Goal: Information Seeking & Learning: Learn about a topic

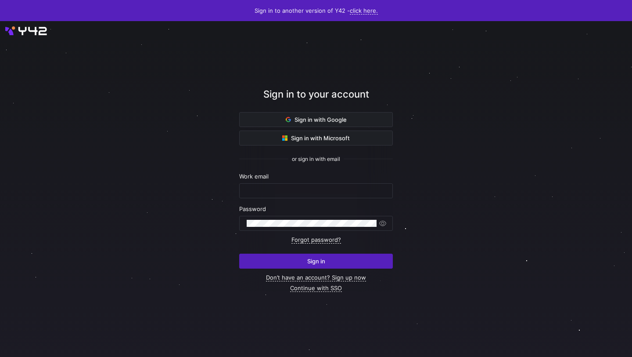
click at [297, 121] on span "Sign in with Google" at bounding box center [316, 119] width 61 height 7
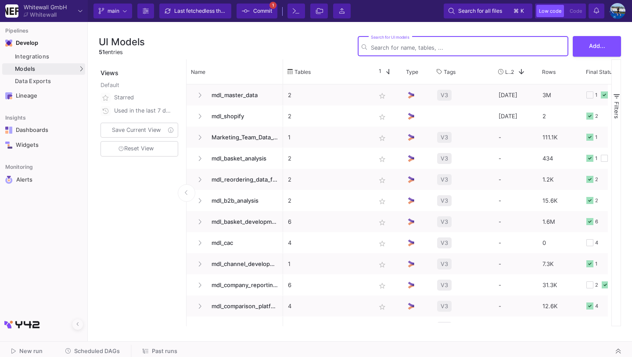
click at [379, 46] on input "Search for UI models" at bounding box center [468, 47] width 194 height 7
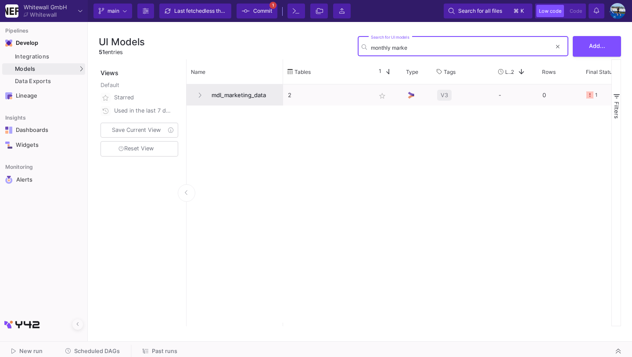
type input "monthly marke"
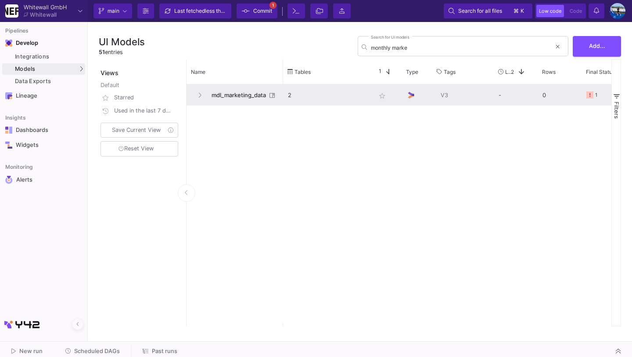
click at [226, 93] on span "mdl_marketing_data" at bounding box center [236, 95] width 60 height 21
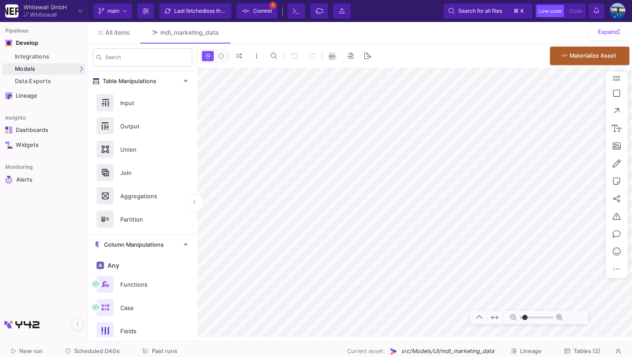
click at [574, 352] on span "Tables (2)" at bounding box center [587, 350] width 27 height 7
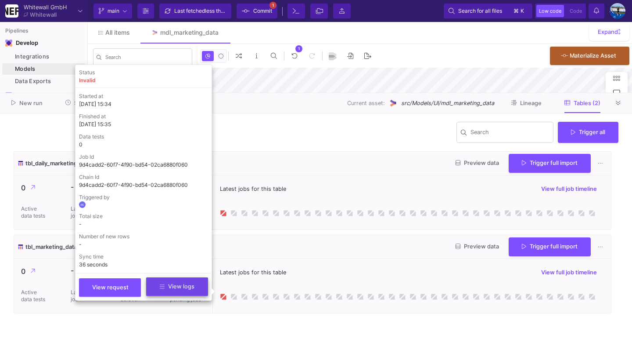
click at [195, 290] on button "View logs" at bounding box center [177, 286] width 62 height 18
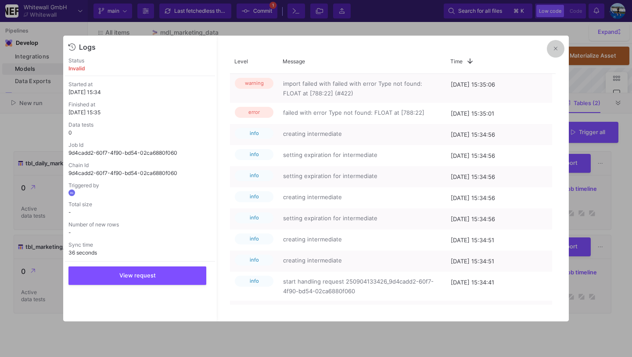
click at [552, 50] on button at bounding box center [556, 49] width 18 height 18
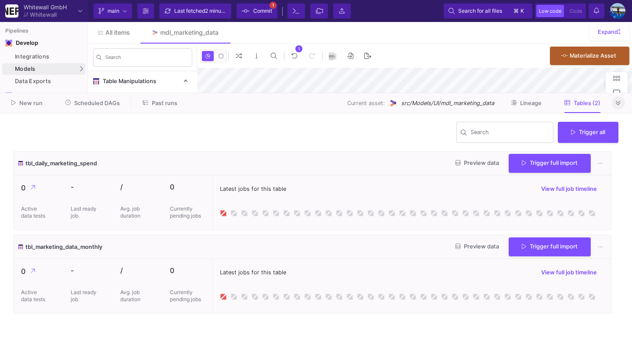
click at [619, 98] on button at bounding box center [618, 102] width 13 height 13
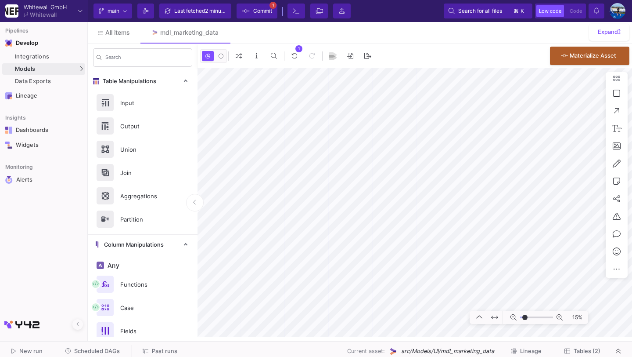
type input "-9"
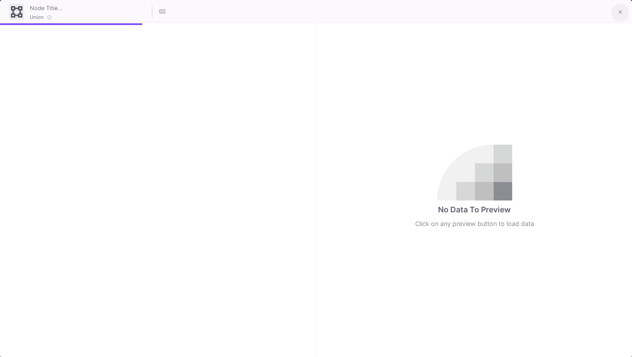
click at [619, 9] on icon at bounding box center [621, 12] width 4 height 6
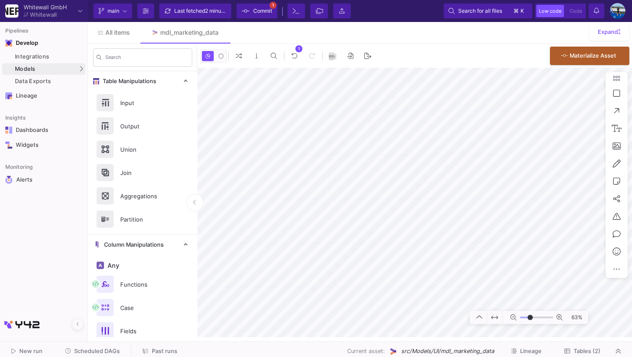
click at [108, 354] on span "Scheduled DAGs" at bounding box center [97, 350] width 46 height 7
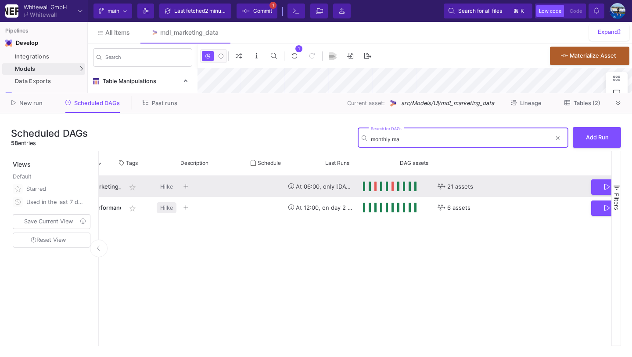
scroll to position [0, 170]
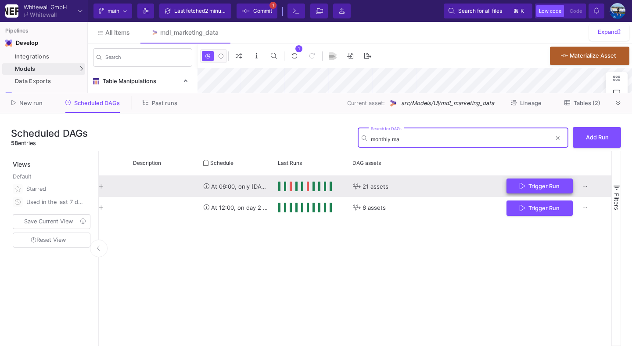
type input "monthly ma"
click at [523, 184] on icon "Press SPACE to select this row." at bounding box center [522, 185] width 5 height 7
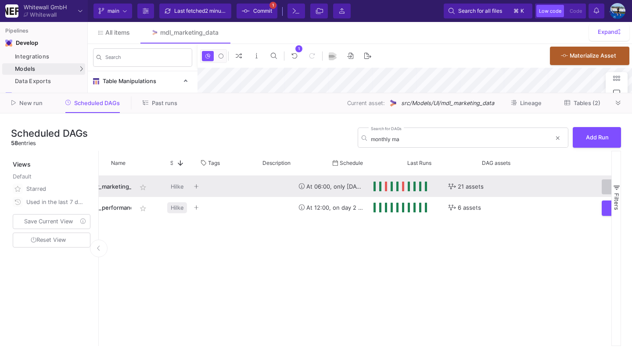
scroll to position [0, 0]
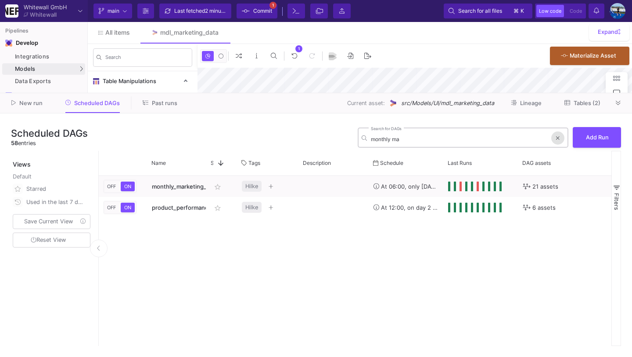
click at [559, 134] on span at bounding box center [558, 138] width 4 height 14
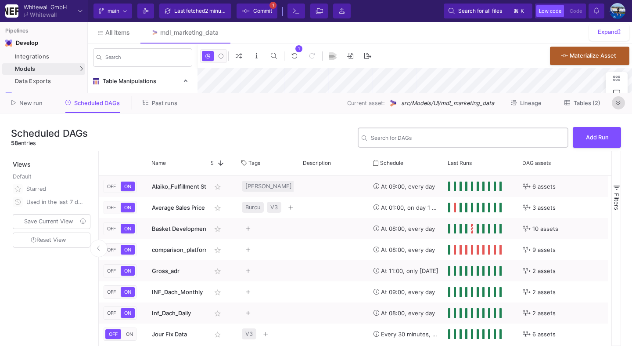
click at [617, 99] on button at bounding box center [618, 102] width 13 height 13
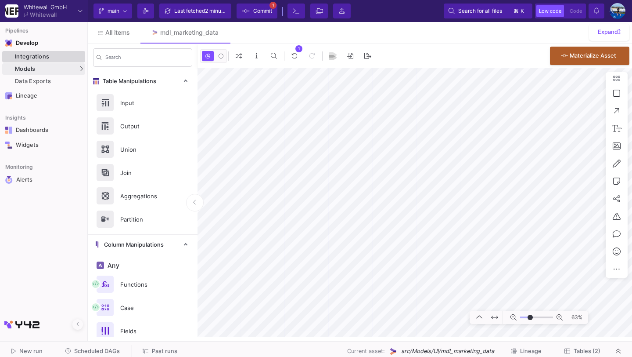
click at [43, 60] on div "Integrations" at bounding box center [49, 56] width 68 height 7
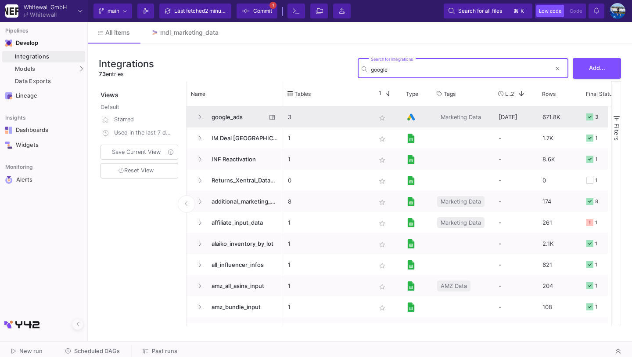
type input "google"
click at [228, 117] on span "google_ads" at bounding box center [236, 117] width 60 height 21
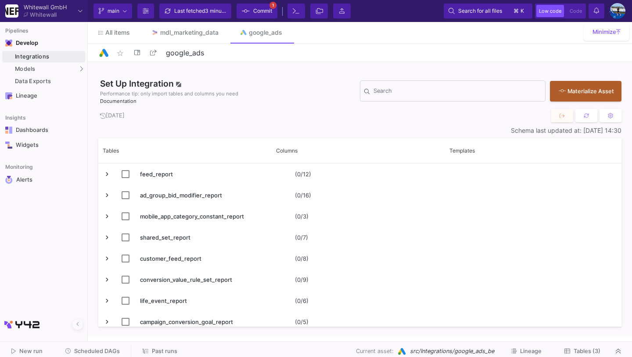
click at [578, 353] on span "Tables (3)" at bounding box center [587, 350] width 27 height 7
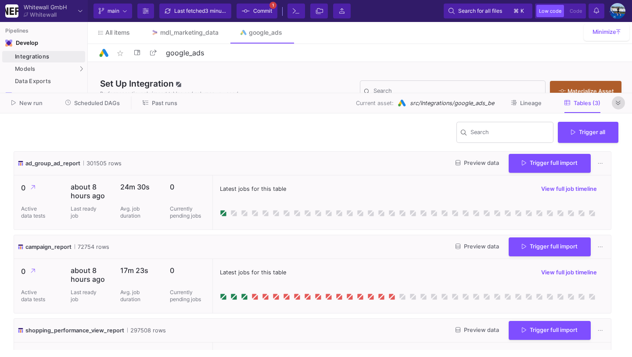
click at [620, 103] on icon at bounding box center [618, 103] width 5 height 6
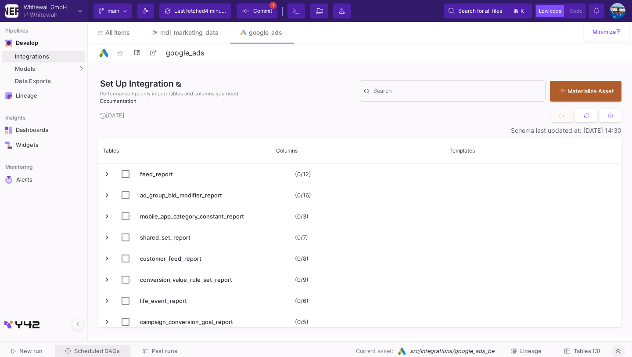
click at [84, 349] on span "Scheduled DAGs" at bounding box center [97, 350] width 46 height 7
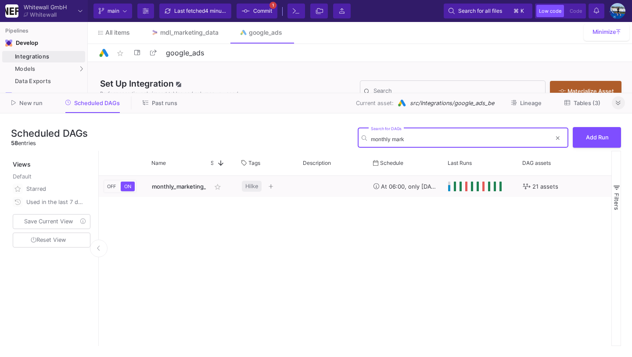
type input "monthly mark"
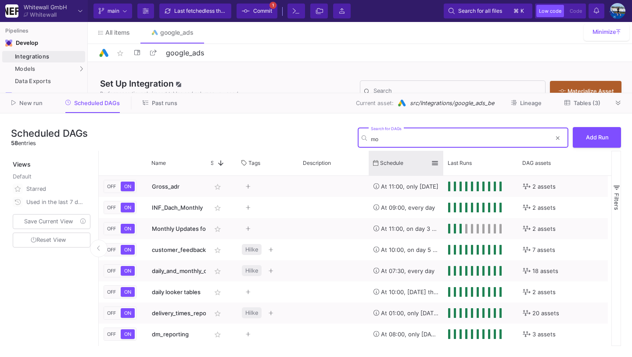
type input "m"
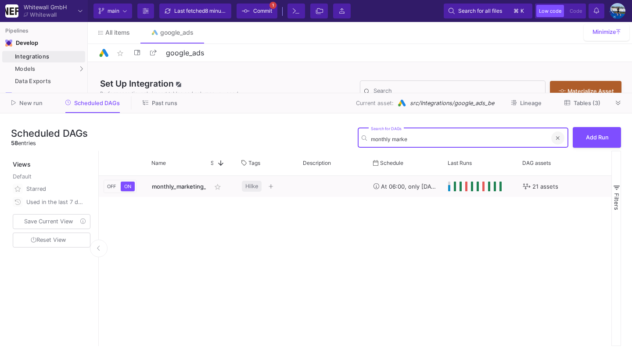
type input "monthly marke"
click at [556, 142] on button at bounding box center [558, 137] width 13 height 13
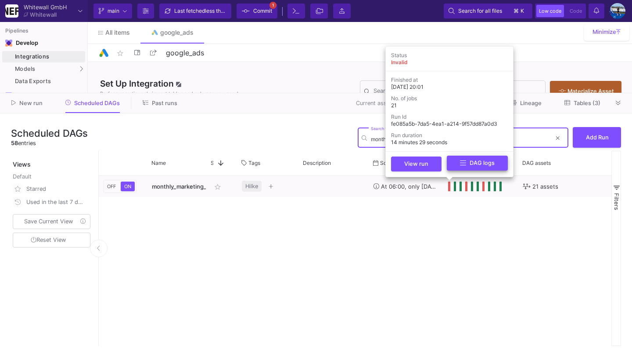
type input "monthly mark"
click at [455, 171] on div "View run DAG logs" at bounding box center [450, 164] width 120 height 19
click at [456, 165] on button "DAG logs" at bounding box center [477, 162] width 61 height 15
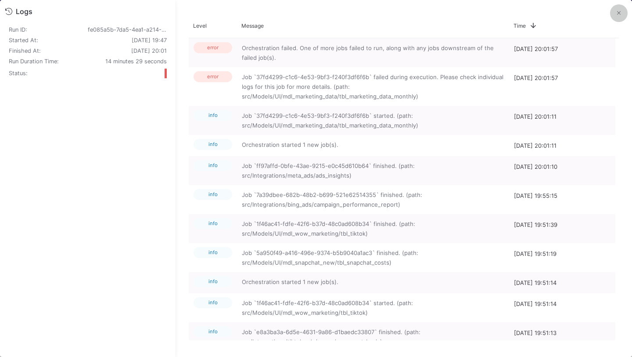
click at [611, 18] on button at bounding box center [620, 13] width 18 height 18
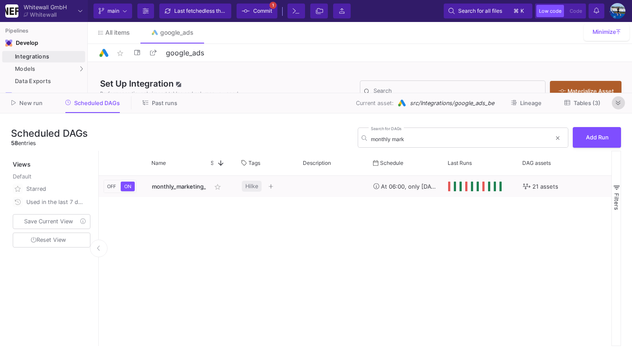
click at [614, 101] on button at bounding box center [618, 102] width 13 height 13
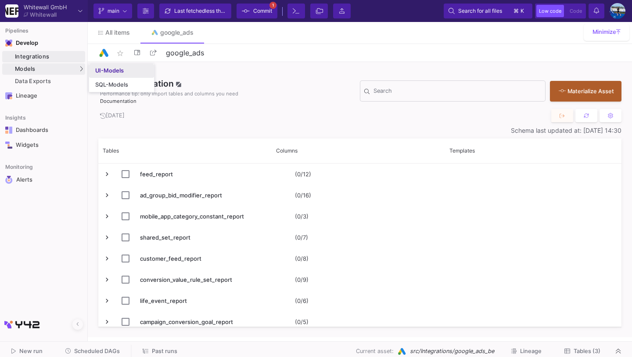
click at [97, 69] on div "UI-Models" at bounding box center [109, 70] width 29 height 7
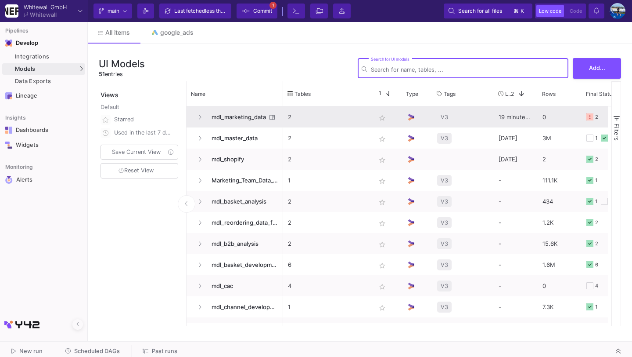
click at [235, 122] on span "mdl_marketing_data" at bounding box center [236, 117] width 60 height 21
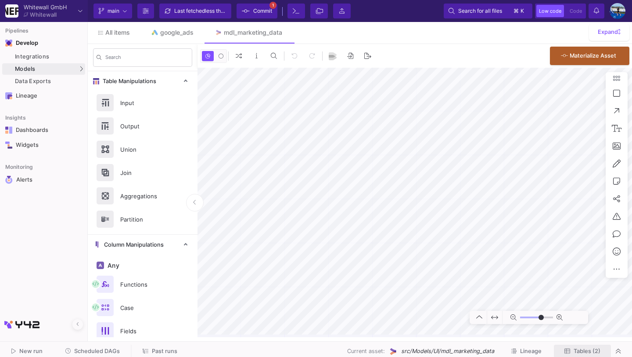
click at [580, 353] on span "Tables (2)" at bounding box center [587, 350] width 27 height 7
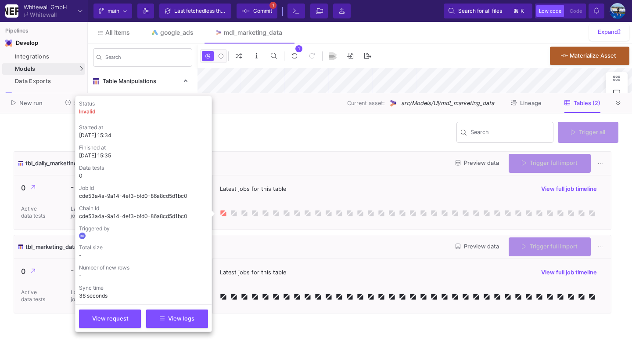
type input "-39"
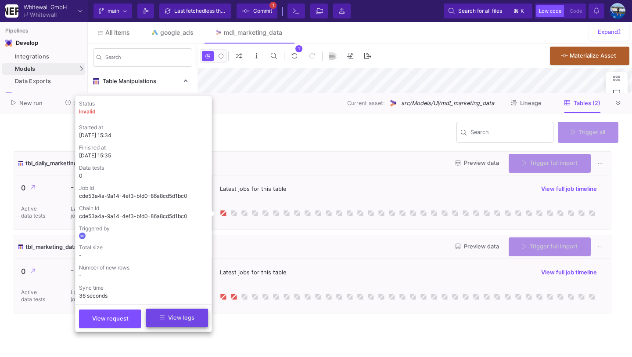
click at [189, 312] on button "View logs" at bounding box center [177, 317] width 62 height 18
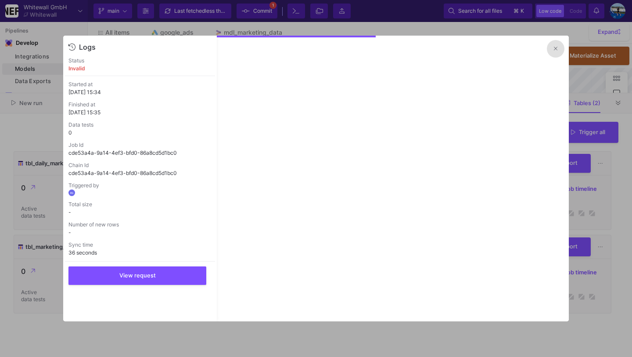
click at [564, 51] on div "Logs Status invalid Started at [DATE] 15:34 Finished at [DATE] 15:35 Data tests…" at bounding box center [316, 178] width 506 height 285
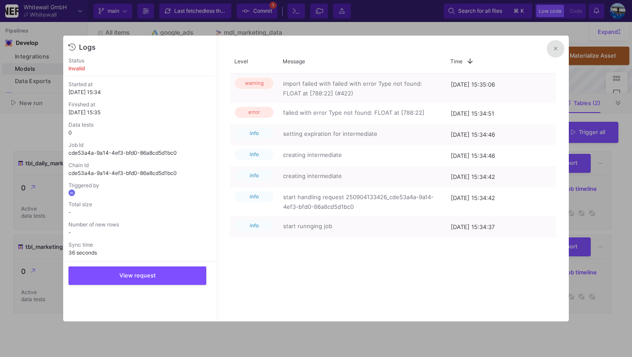
click at [558, 51] on button at bounding box center [556, 49] width 18 height 18
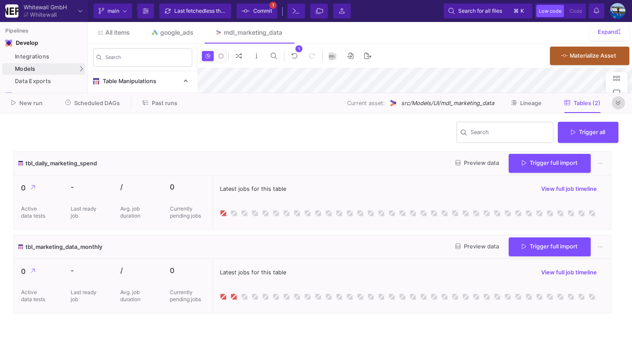
click at [618, 105] on icon at bounding box center [618, 103] width 5 height 6
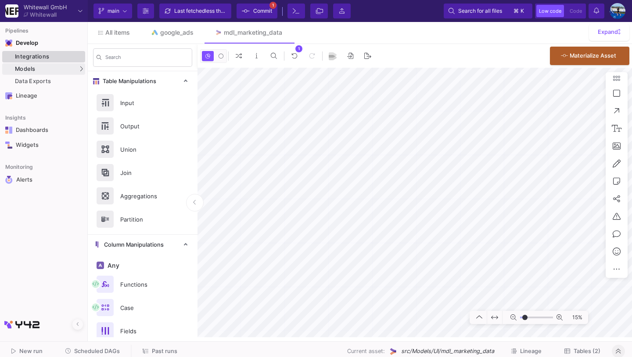
click at [32, 54] on div "Integrations" at bounding box center [49, 56] width 68 height 7
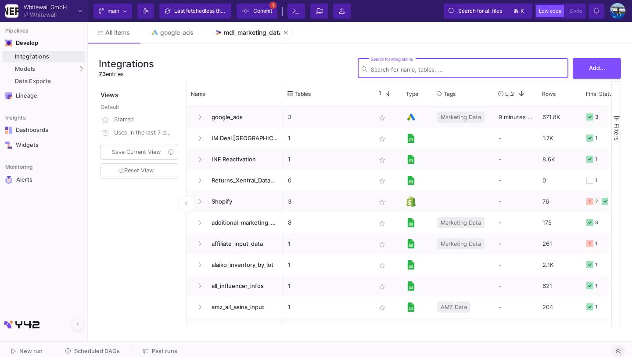
click at [238, 26] on link "mdl_marketing_data" at bounding box center [248, 32] width 89 height 21
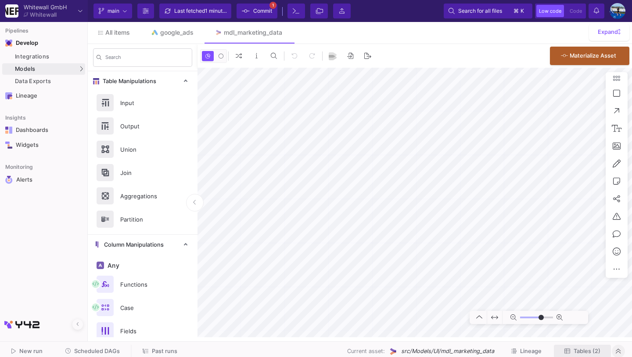
click at [592, 348] on span "Tables (2)" at bounding box center [587, 350] width 27 height 7
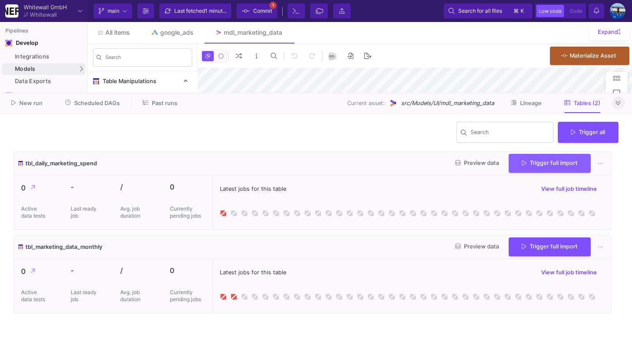
click at [537, 169] on button "Trigger full import" at bounding box center [550, 163] width 82 height 19
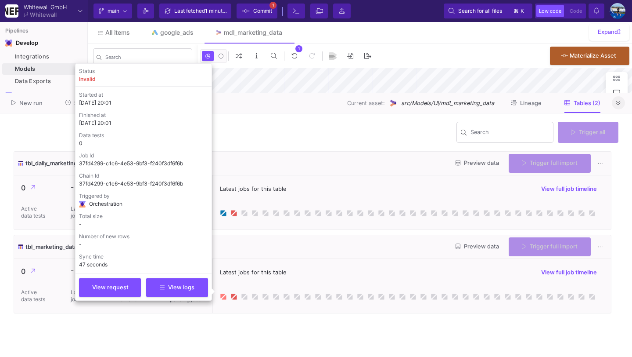
click at [223, 296] on icon at bounding box center [222, 295] width 4 height 4
click at [188, 285] on span "View logs" at bounding box center [177, 286] width 35 height 7
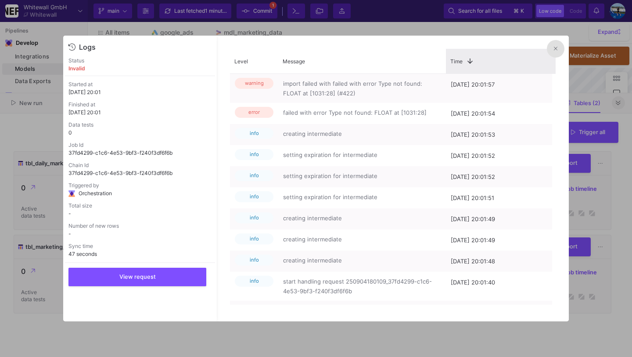
click at [546, 52] on div "Time 1" at bounding box center [501, 61] width 110 height 25
click at [565, 49] on mat-sidenav-content "Drag here to set row groups Drag here to set column labels Level Message Time 1…" at bounding box center [393, 178] width 352 height 285
click at [561, 49] on button at bounding box center [556, 49] width 18 height 18
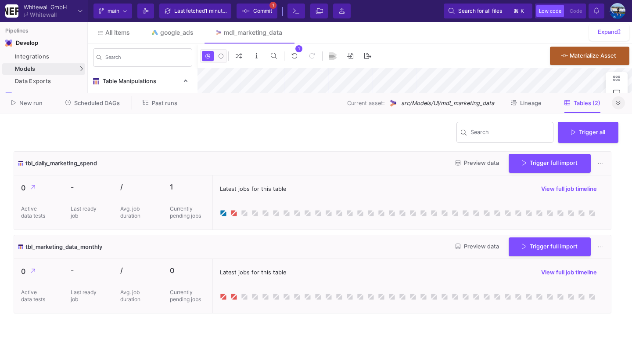
click at [618, 106] on fa-icon at bounding box center [618, 103] width 5 height 7
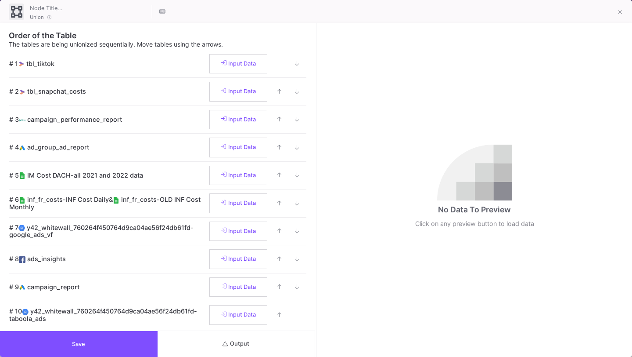
click at [228, 346] on span "Output" at bounding box center [236, 343] width 27 height 7
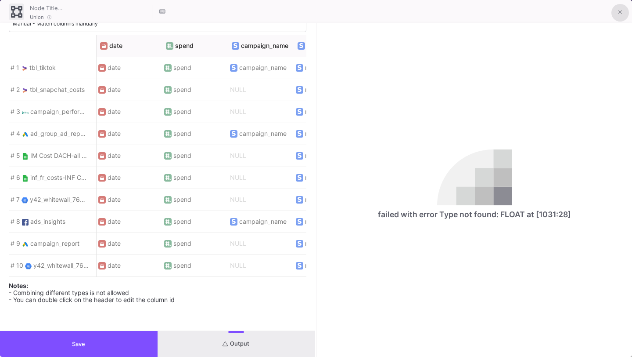
click at [622, 10] on icon at bounding box center [621, 12] width 4 height 6
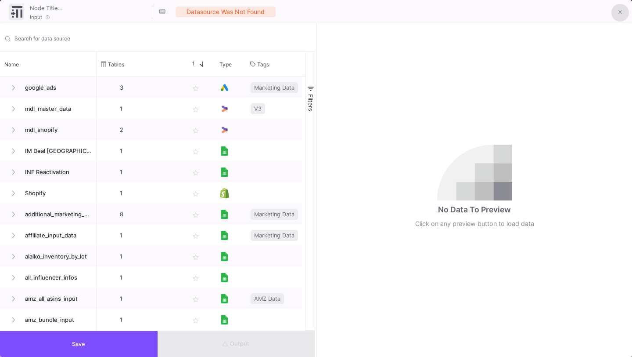
click at [620, 11] on icon at bounding box center [621, 12] width 4 height 6
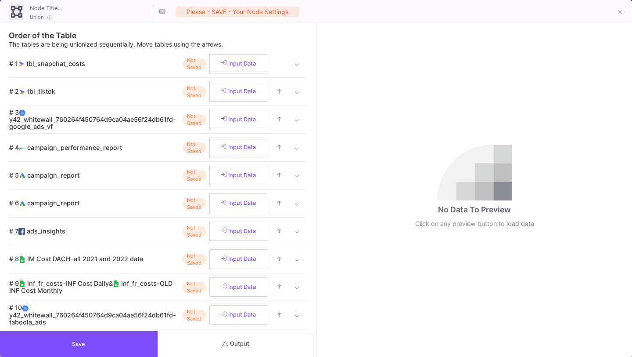
scroll to position [181, 0]
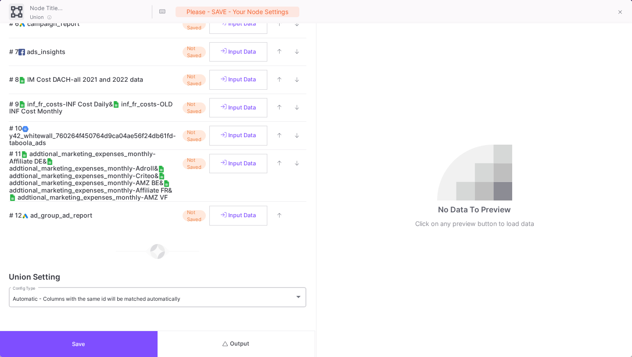
click at [109, 294] on div "Automatic - Columns with the same id will be matched automatically Config Type" at bounding box center [158, 296] width 290 height 22
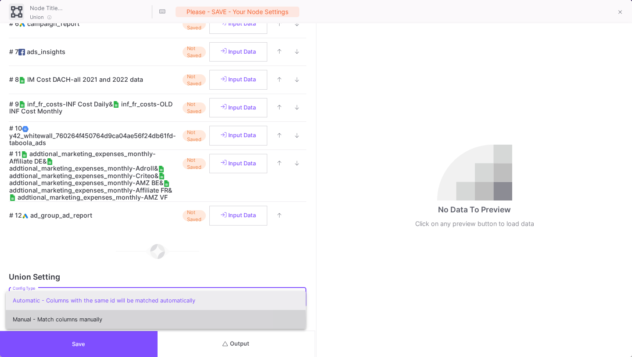
click at [122, 321] on span "Manual - Match columns manually" at bounding box center [156, 319] width 286 height 19
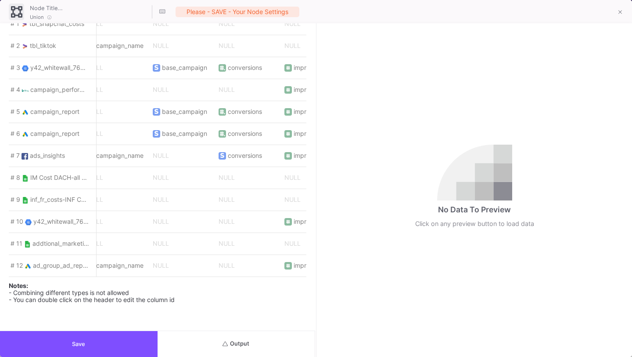
scroll to position [0, 354]
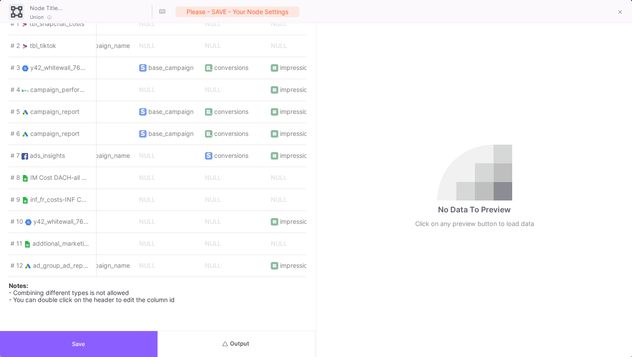
click at [107, 343] on button "Save" at bounding box center [79, 344] width 158 height 26
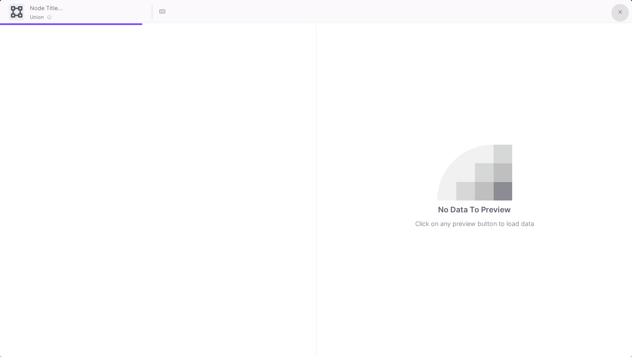
click at [621, 12] on icon at bounding box center [621, 12] width 4 height 6
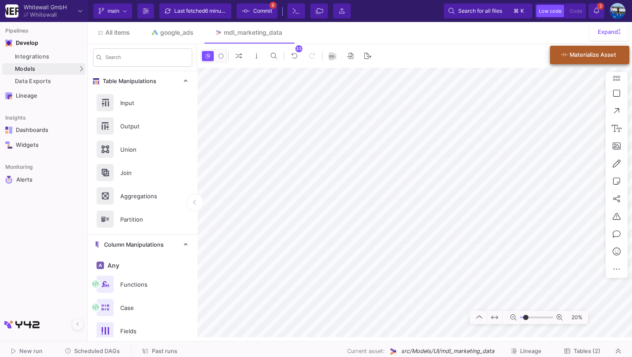
type input "-39"
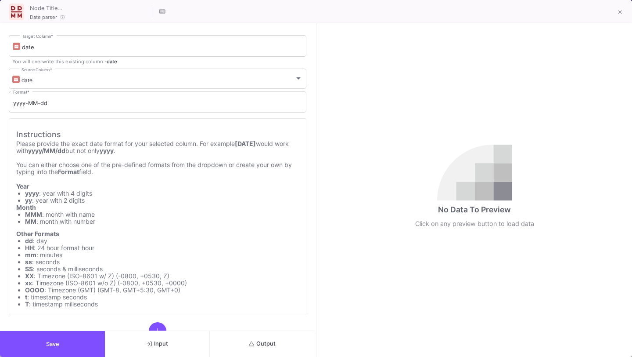
click at [96, 335] on button "Save" at bounding box center [52, 344] width 105 height 26
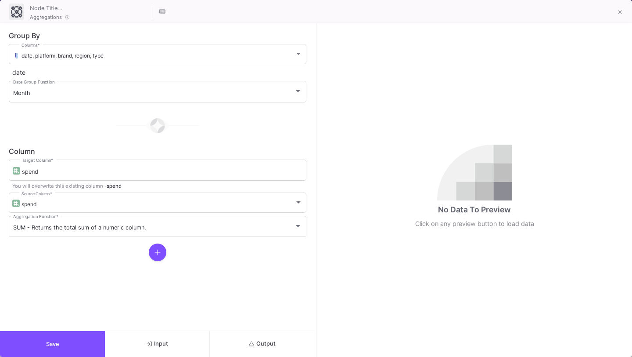
click at [71, 344] on button "Save" at bounding box center [52, 344] width 105 height 26
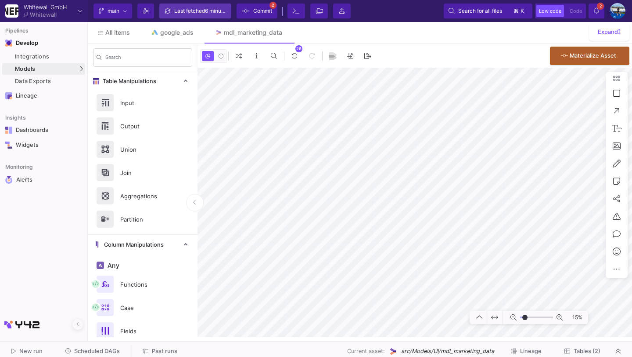
click at [191, 12] on div "Last fetched 6 minutes ago" at bounding box center [200, 10] width 53 height 13
click at [247, 15] on fa-icon at bounding box center [246, 10] width 8 height 13
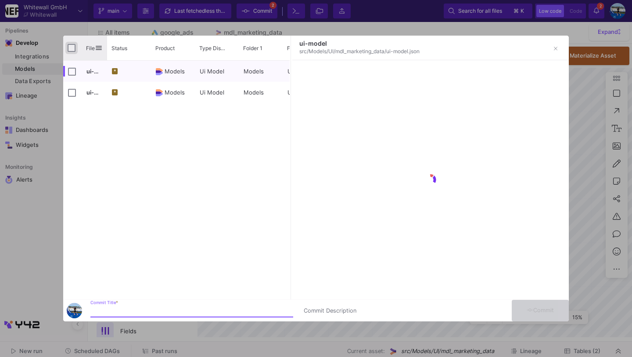
click at [74, 46] on input "Press Space to toggle all rows selection (unchecked)" at bounding box center [72, 48] width 8 height 8
checkbox input "true"
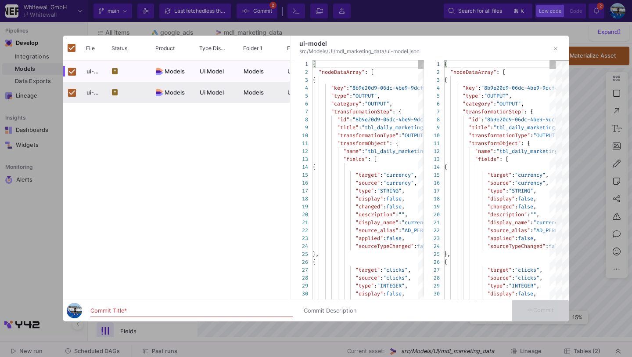
click at [103, 307] on div "Commit Title *" at bounding box center [191, 308] width 203 height 16
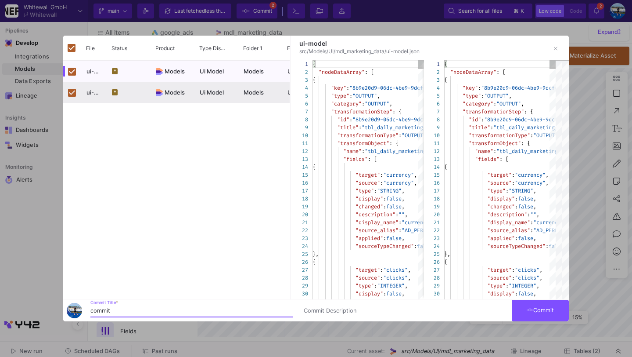
type input "commit"
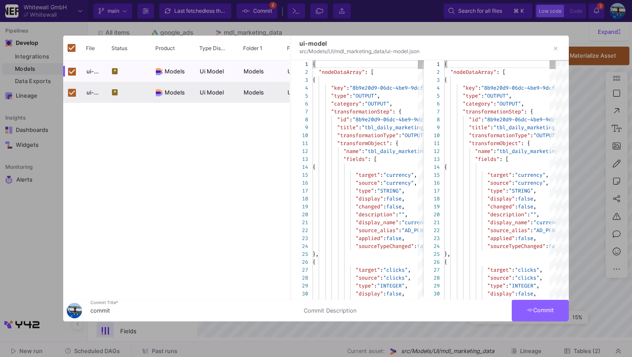
click at [527, 314] on fa-icon at bounding box center [530, 310] width 7 height 7
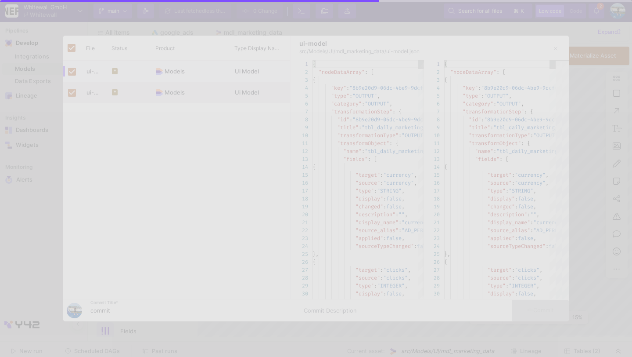
checkbox input "false"
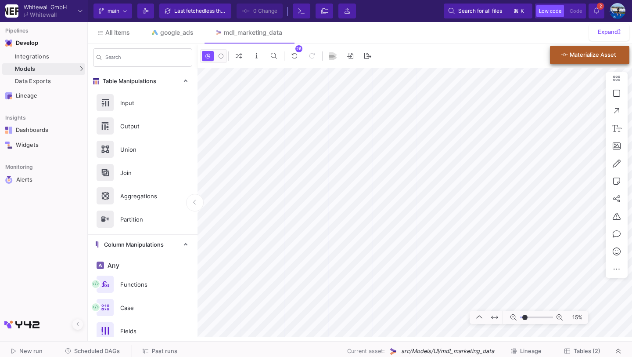
click at [575, 57] on span "Materialize Asset" at bounding box center [593, 54] width 47 height 7
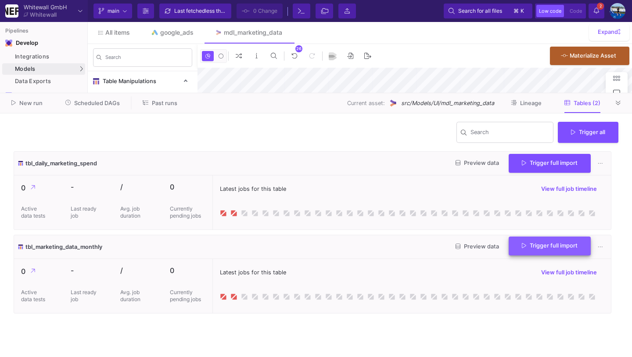
click at [546, 242] on span "Trigger full import" at bounding box center [550, 245] width 56 height 7
click at [619, 104] on icon at bounding box center [618, 103] width 5 height 6
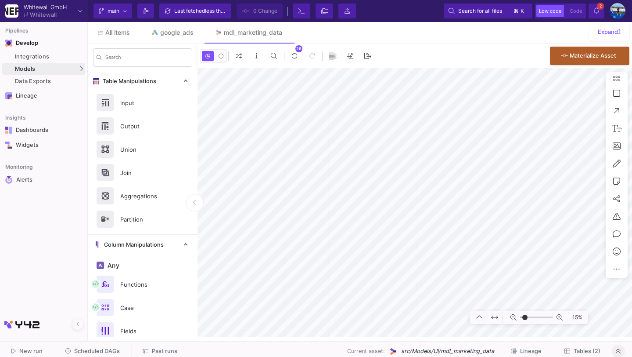
click at [570, 355] on button "Tables (2)" at bounding box center [582, 351] width 57 height 14
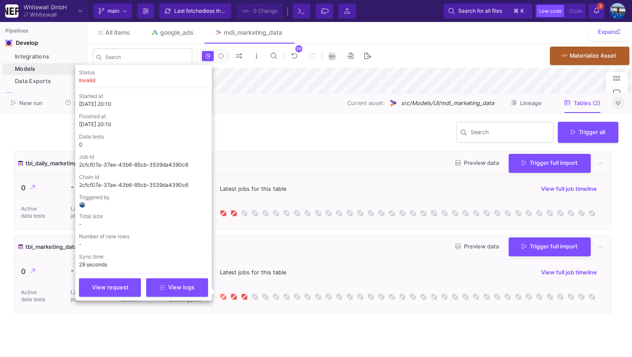
click at [222, 297] on icon at bounding box center [222, 295] width 4 height 4
click at [194, 289] on span "View logs" at bounding box center [177, 286] width 35 height 7
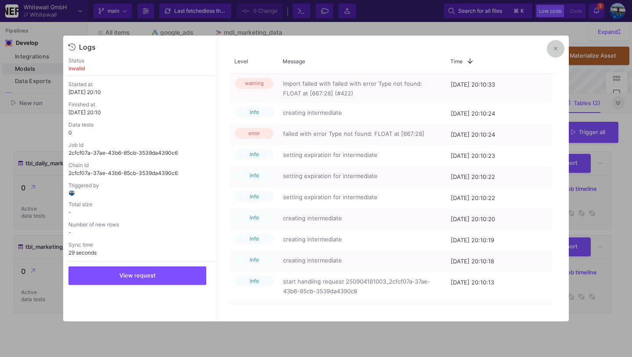
click at [560, 52] on button at bounding box center [556, 49] width 18 height 18
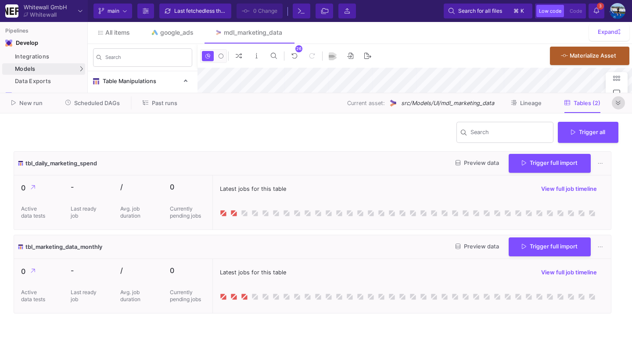
click at [620, 104] on icon at bounding box center [618, 103] width 5 height 4
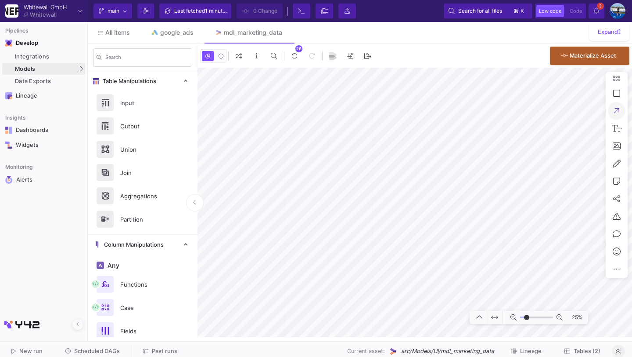
type input "-21"
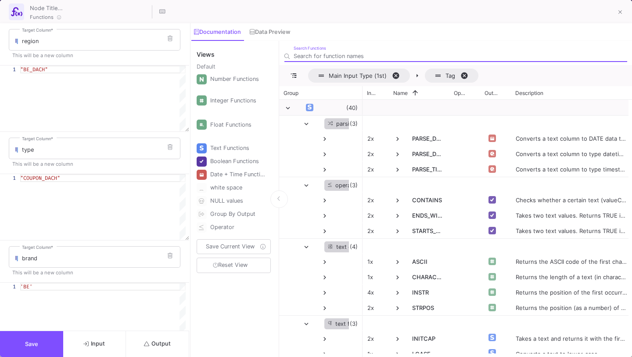
click at [155, 344] on span "Output" at bounding box center [157, 343] width 27 height 7
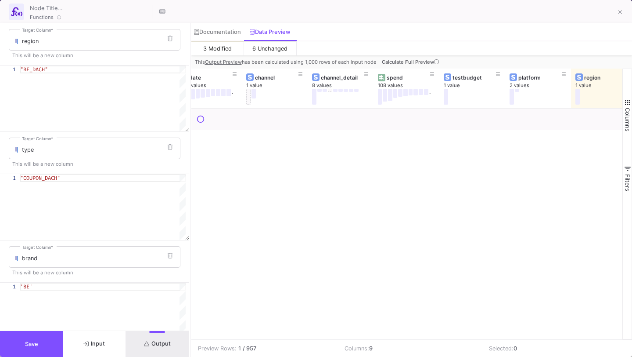
scroll to position [0, 15]
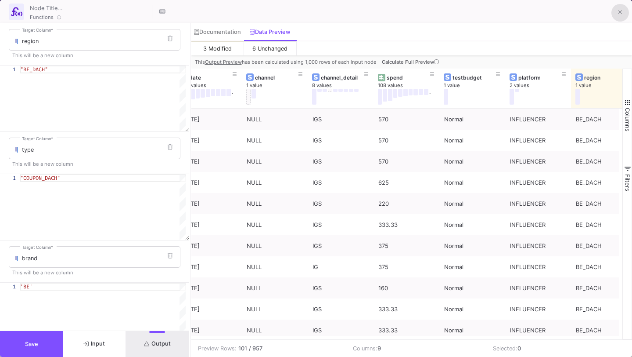
click at [625, 9] on button at bounding box center [621, 13] width 18 height 18
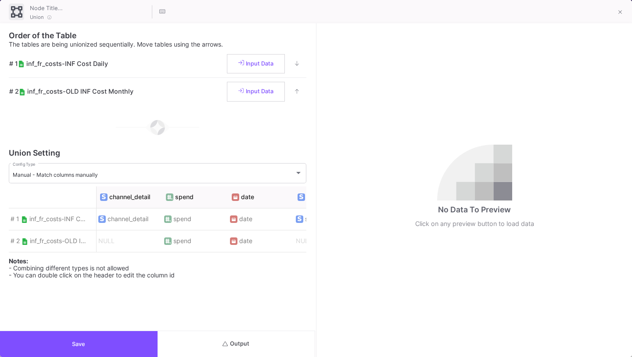
click at [273, 340] on button "Output" at bounding box center [237, 344] width 158 height 26
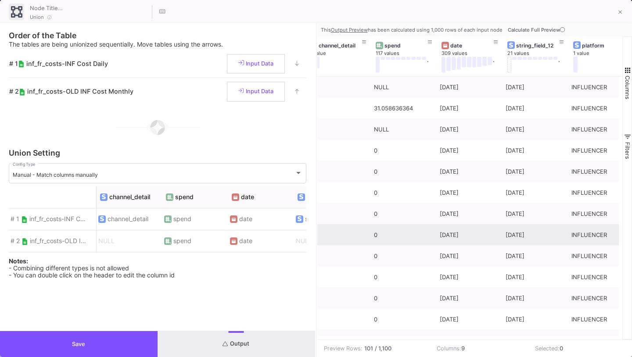
scroll to position [0, 20]
